Goal: Transaction & Acquisition: Subscribe to service/newsletter

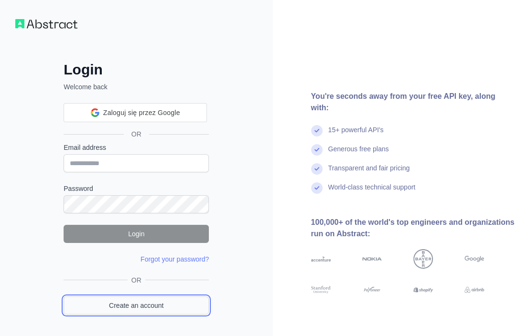
click at [128, 306] on link "Create an account" at bounding box center [136, 306] width 145 height 18
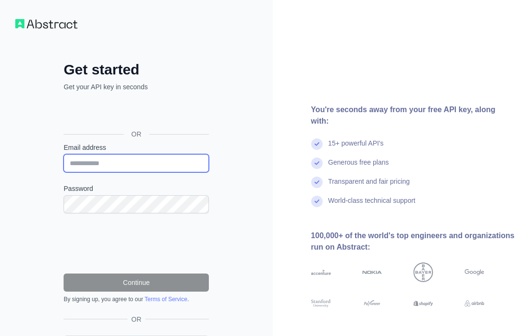
click at [121, 162] on input "Email address" at bounding box center [136, 163] width 145 height 18
paste input "**********"
type input "**********"
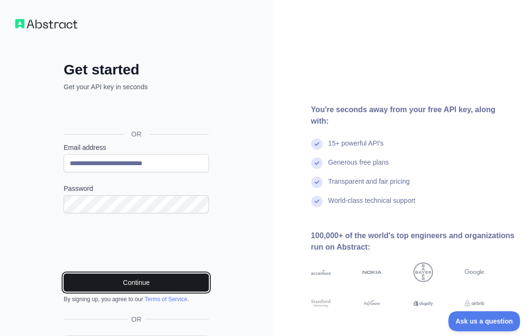
click at [120, 284] on button "Continue" at bounding box center [136, 283] width 145 height 18
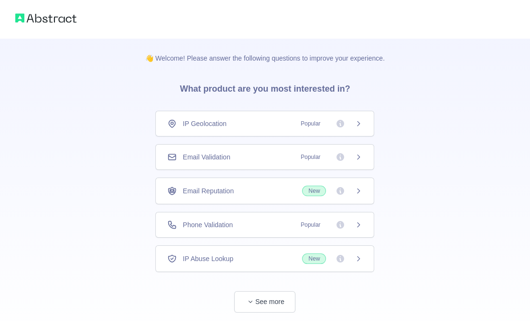
click at [240, 162] on div "Email Validation Popular" at bounding box center [264, 157] width 219 height 26
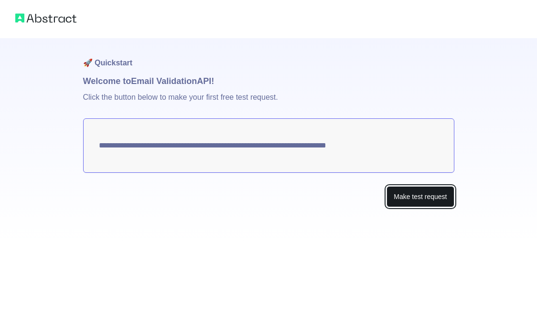
click at [421, 194] on button "Make test request" at bounding box center [420, 197] width 67 height 22
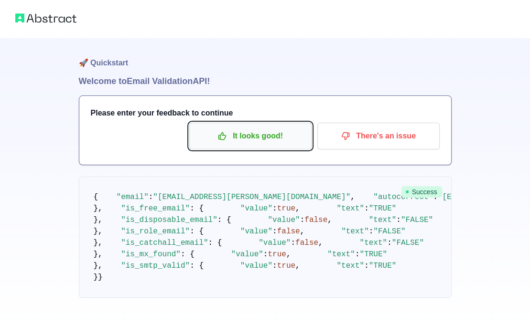
click at [273, 140] on p "It looks good!" at bounding box center [250, 136] width 108 height 16
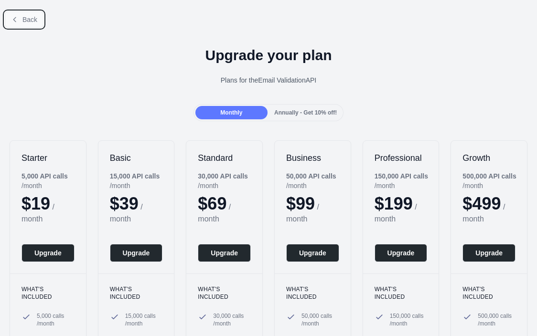
click at [30, 20] on span "Back" at bounding box center [29, 20] width 15 height 8
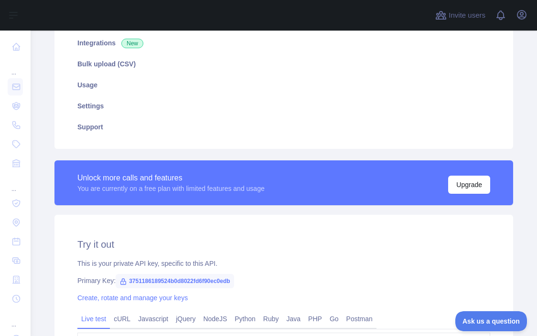
scroll to position [239, 0]
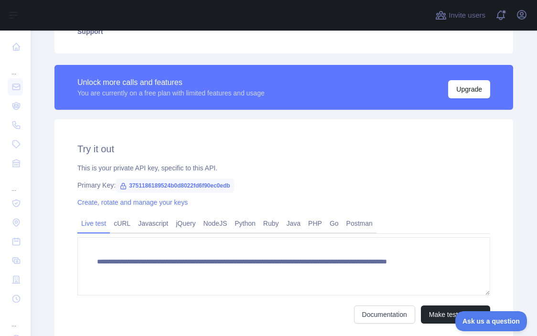
click at [175, 182] on span "3751186189524b0d8022fd6f90ec0edb" at bounding box center [175, 186] width 119 height 14
copy span "3751186189524b0d8022fd6f90ec0edb"
